Goal: Information Seeking & Learning: Learn about a topic

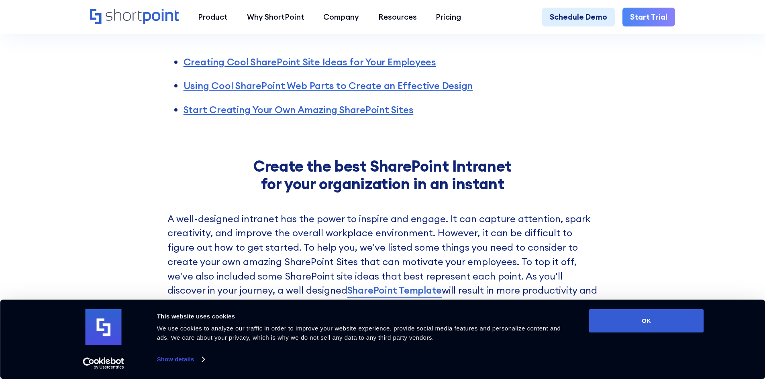
scroll to position [664, 0]
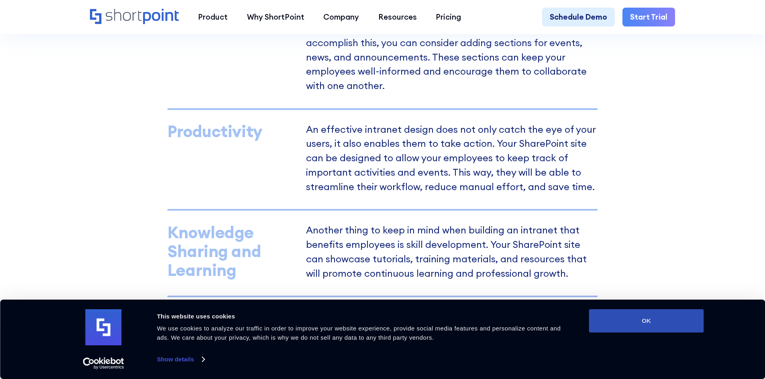
click at [636, 321] on button "OK" at bounding box center [646, 321] width 115 height 23
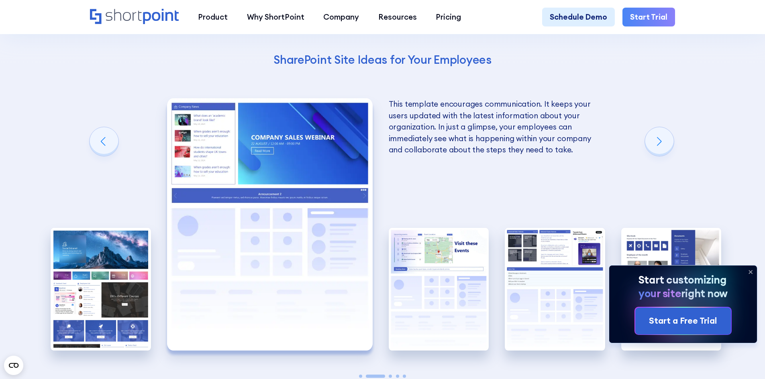
scroll to position [1685, 0]
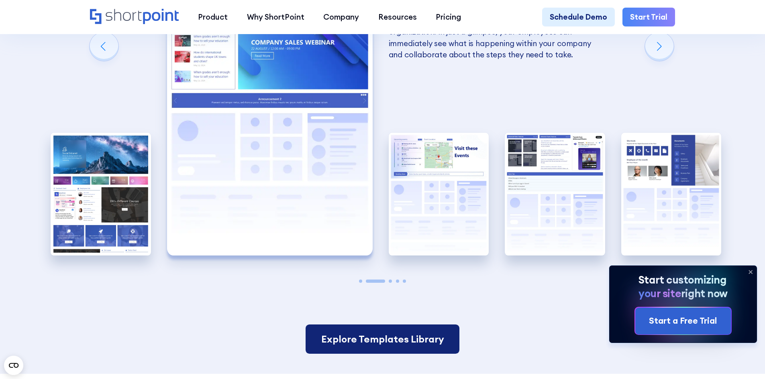
click at [375, 355] on link "Explore Templates Library" at bounding box center [382, 340] width 153 height 30
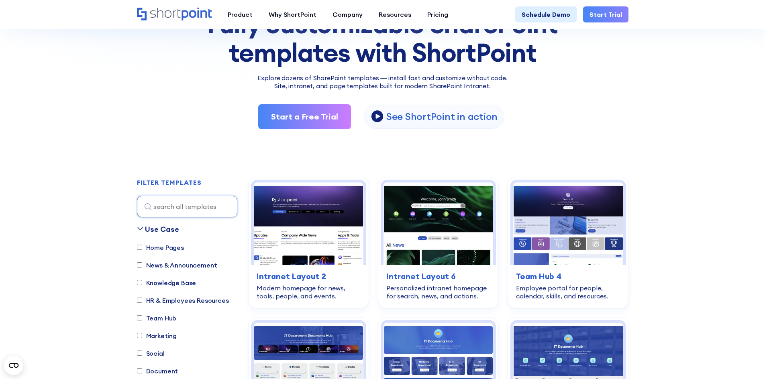
scroll to position [133, 0]
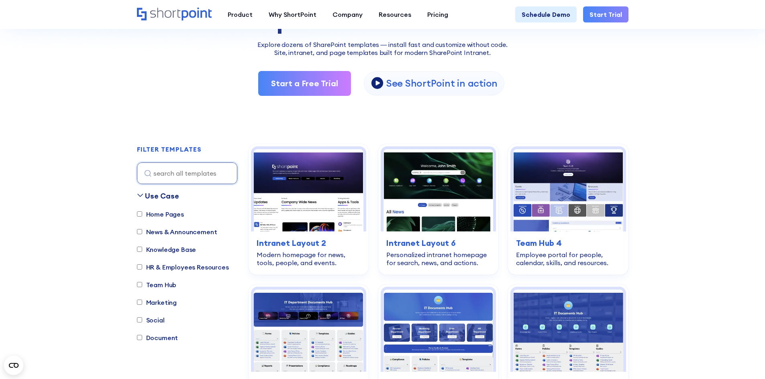
click at [163, 211] on label "Home Pages" at bounding box center [160, 215] width 47 height 10
click at [142, 212] on input "Home Pages" at bounding box center [139, 214] width 5 height 5
checkbox input "true"
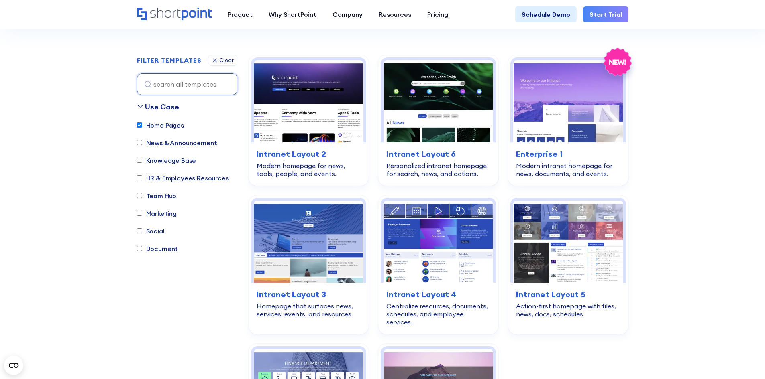
scroll to position [237, 0]
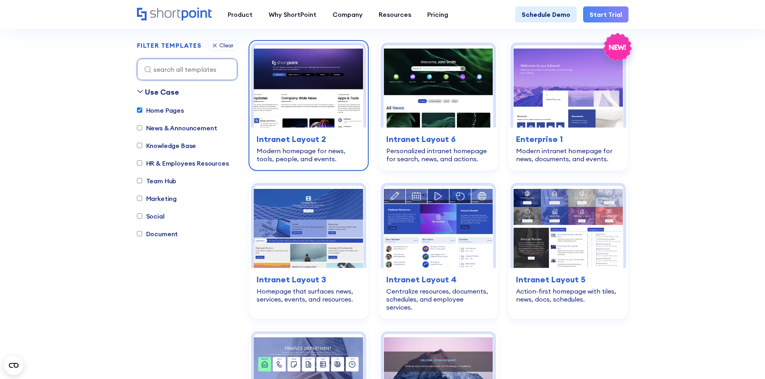
click at [338, 92] on img at bounding box center [309, 86] width 110 height 82
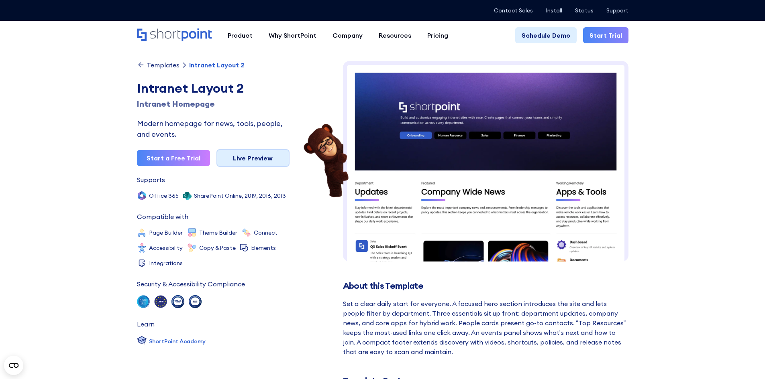
scroll to position [0, 0]
click at [269, 162] on link "Live Preview" at bounding box center [252, 158] width 73 height 18
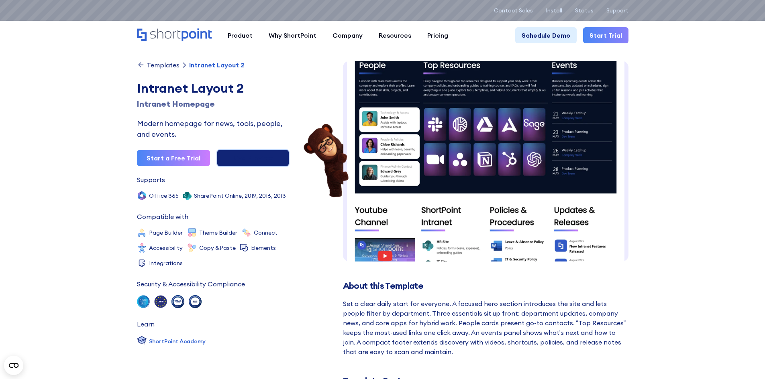
scroll to position [343, 0]
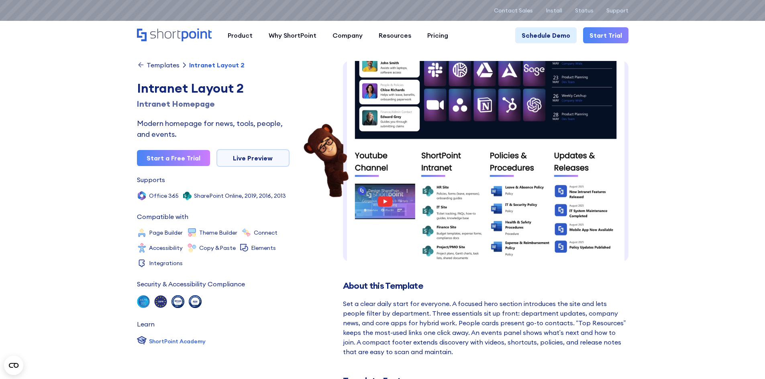
drag, startPoint x: 161, startPoint y: 67, endPoint x: 181, endPoint y: 40, distance: 33.6
click at [161, 67] on div "Templates" at bounding box center [163, 65] width 33 height 6
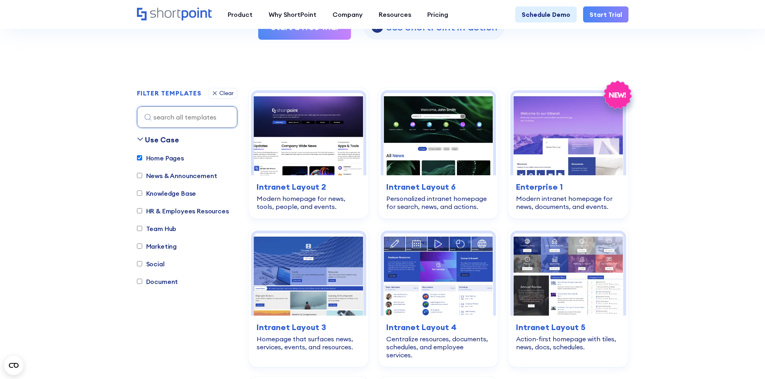
scroll to position [273, 0]
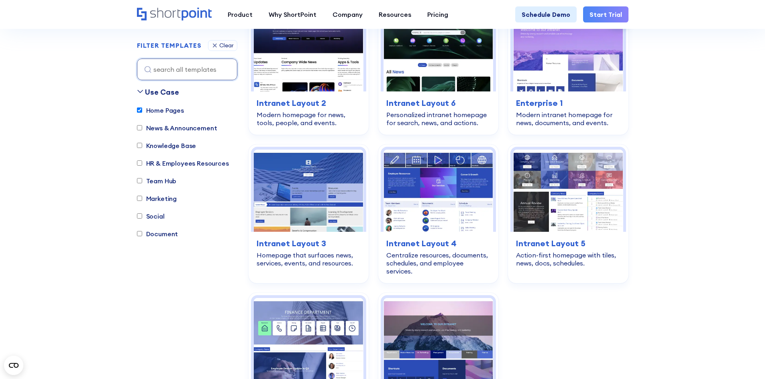
click at [143, 165] on label "HR & Employees Resources" at bounding box center [183, 164] width 92 height 10
click at [142, 165] on input "HR & Employees Resources" at bounding box center [139, 163] width 5 height 5
checkbox input "true"
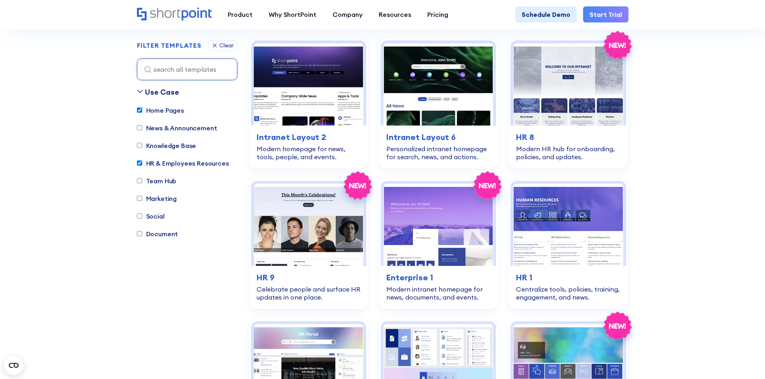
scroll to position [237, 0]
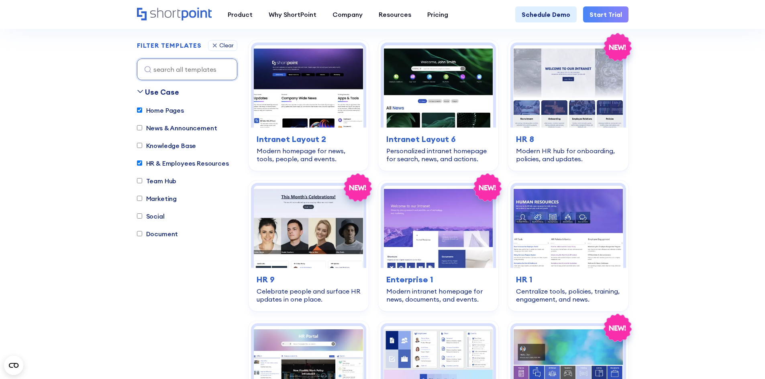
click at [141, 112] on input "Home Pages" at bounding box center [139, 110] width 5 height 5
checkbox input "false"
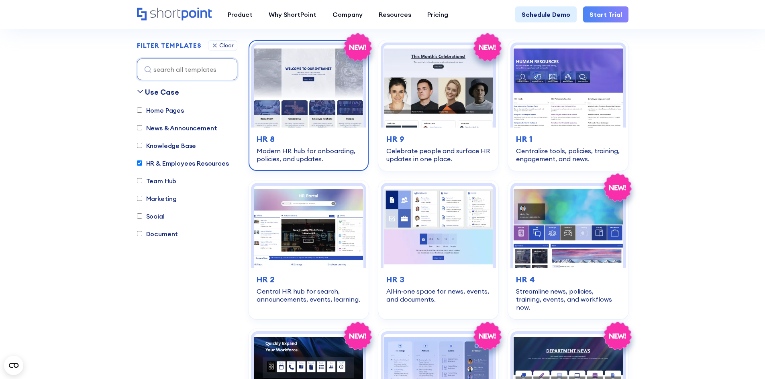
click at [352, 102] on img at bounding box center [309, 86] width 110 height 82
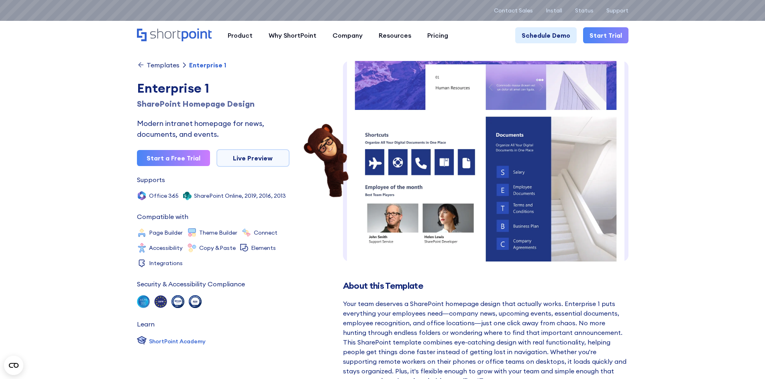
scroll to position [363, 0]
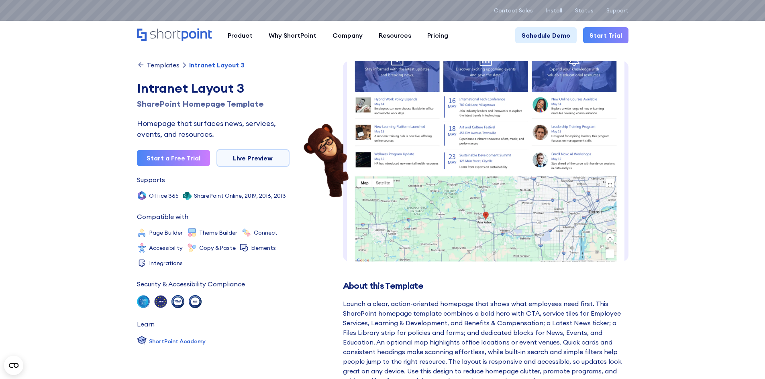
scroll to position [365, 0]
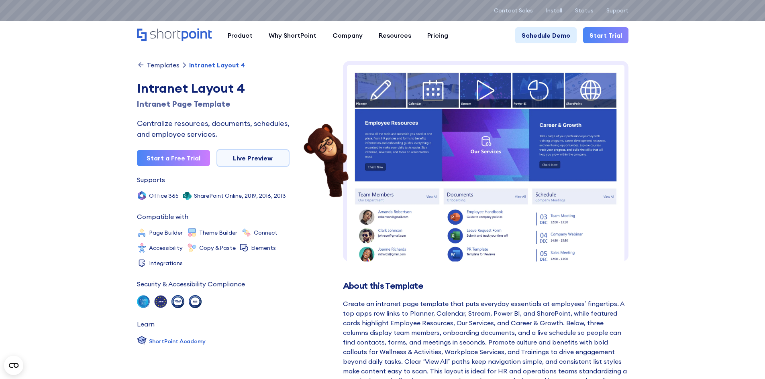
scroll to position [141, 0]
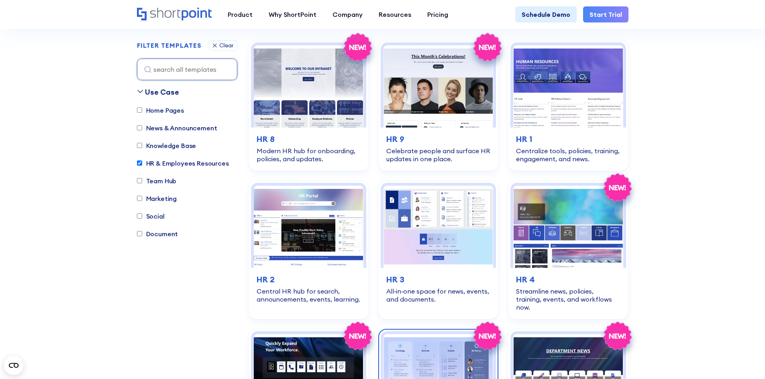
scroll to position [569, 0]
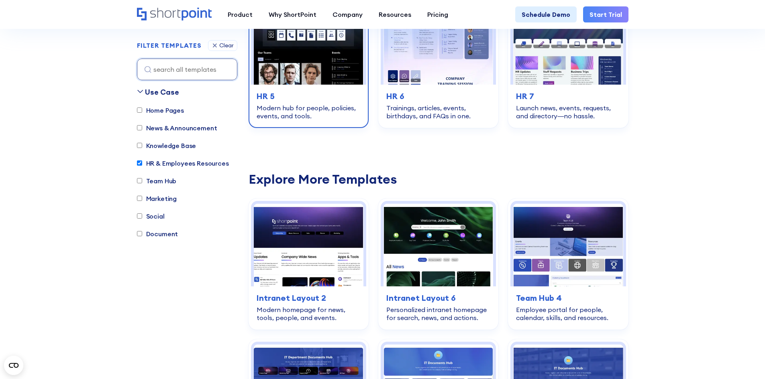
click at [318, 71] on img at bounding box center [309, 43] width 110 height 82
